Goal: Transaction & Acquisition: Purchase product/service

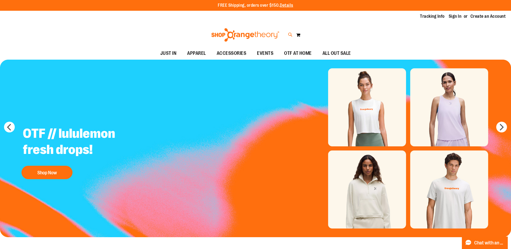
click at [290, 34] on icon at bounding box center [290, 35] width 5 height 6
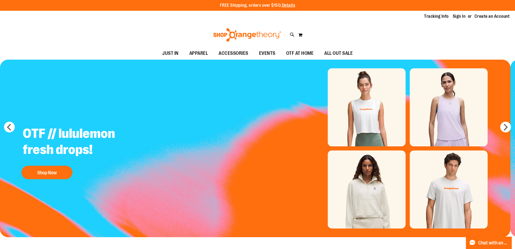
type input "********"
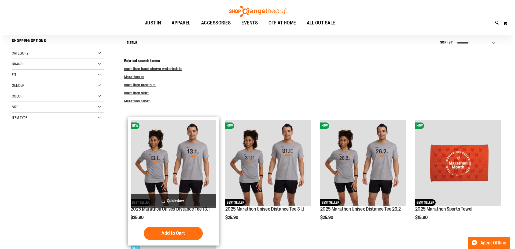
scroll to position [82, 0]
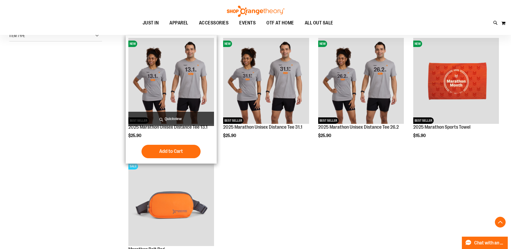
click at [173, 120] on span "Quickview" at bounding box center [171, 119] width 86 height 14
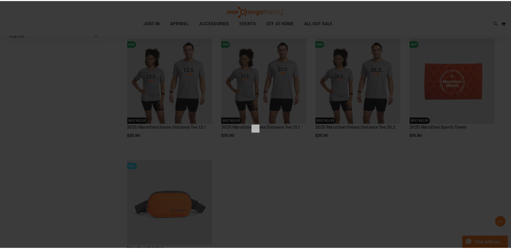
scroll to position [0, 0]
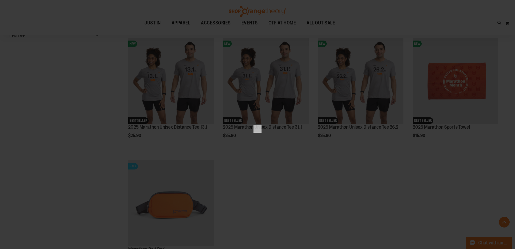
click at [310, 156] on div "×" at bounding box center [257, 124] width 515 height 249
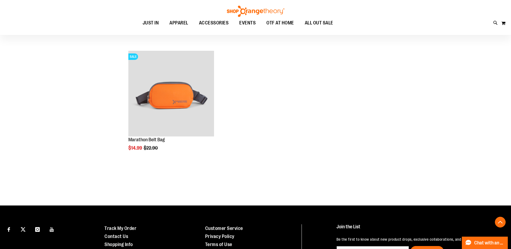
scroll to position [27, 0]
